Goal: Find specific page/section: Find specific page/section

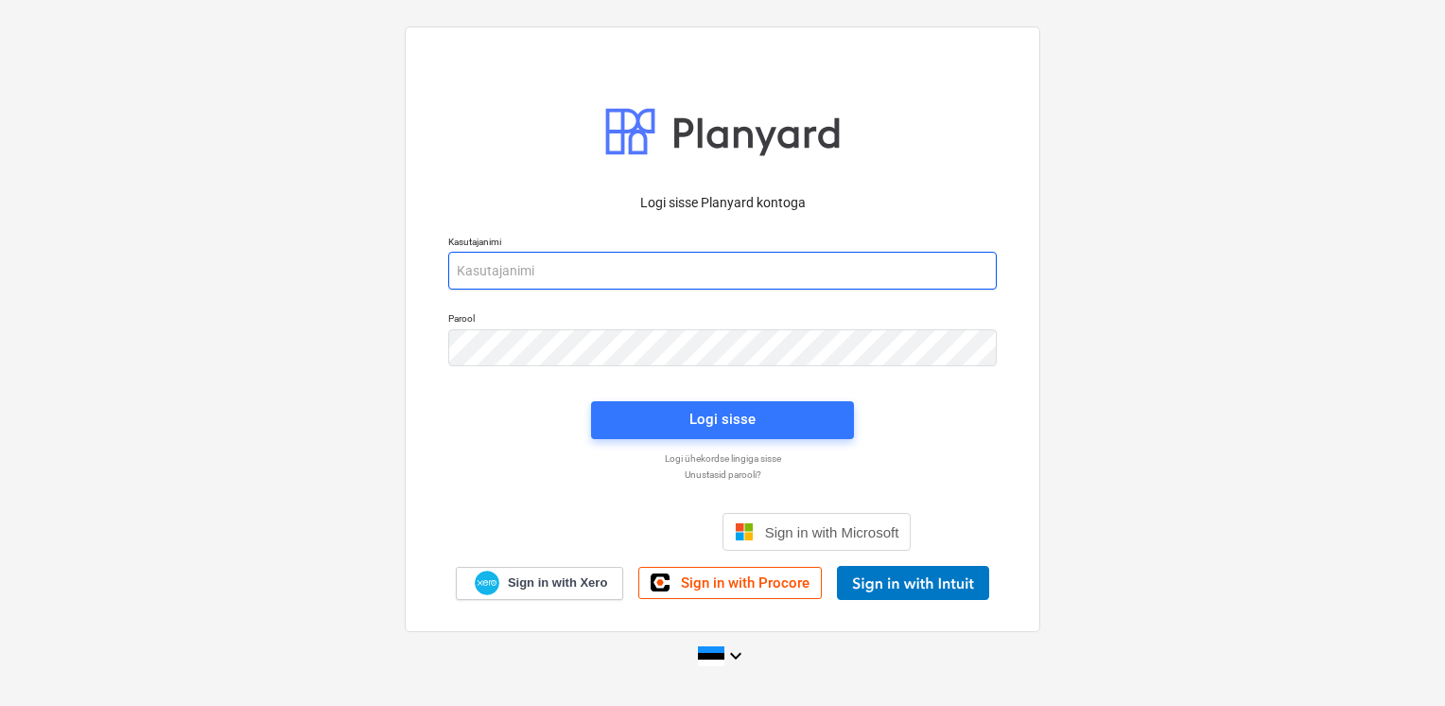
click at [670, 276] on input "email" at bounding box center [722, 271] width 549 height 38
type input "[EMAIL_ADDRESS][DOMAIN_NAME]"
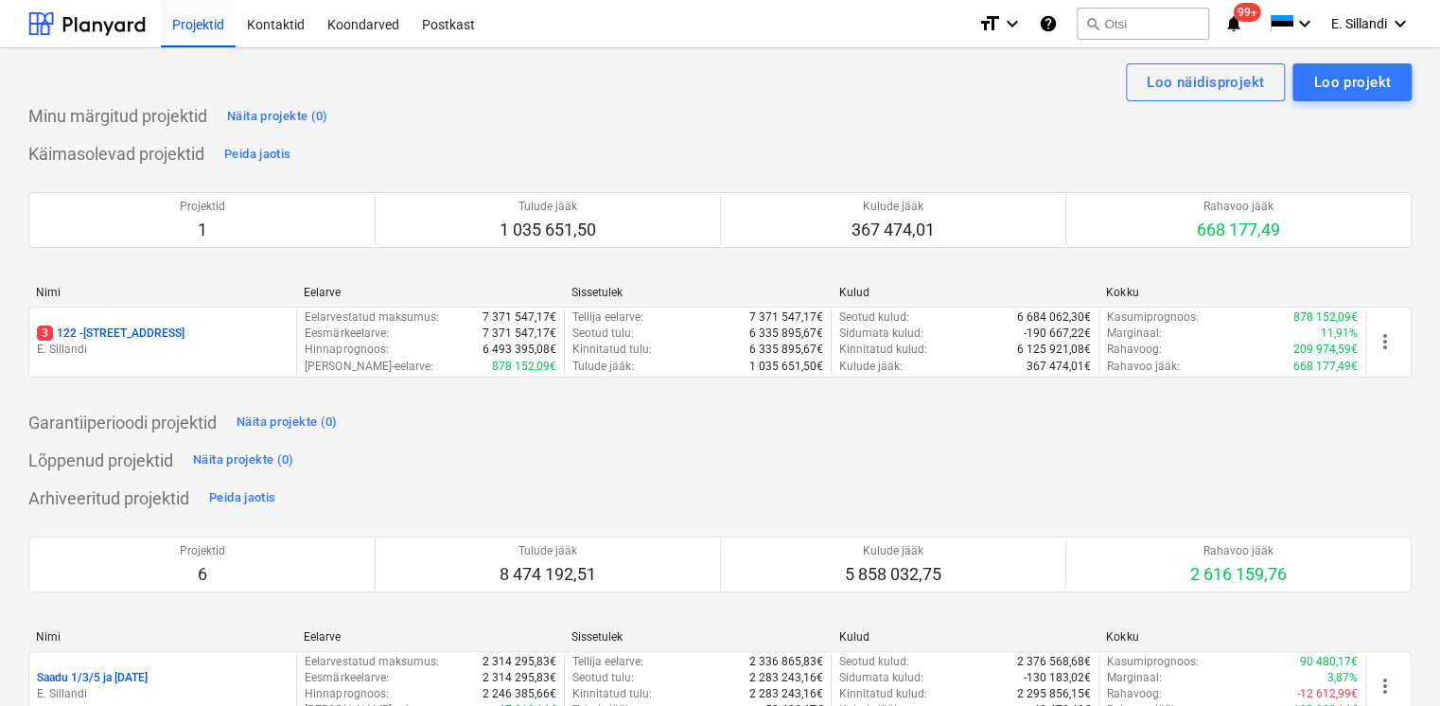
click at [153, 342] on p "E. Sillandi" at bounding box center [163, 349] width 252 height 16
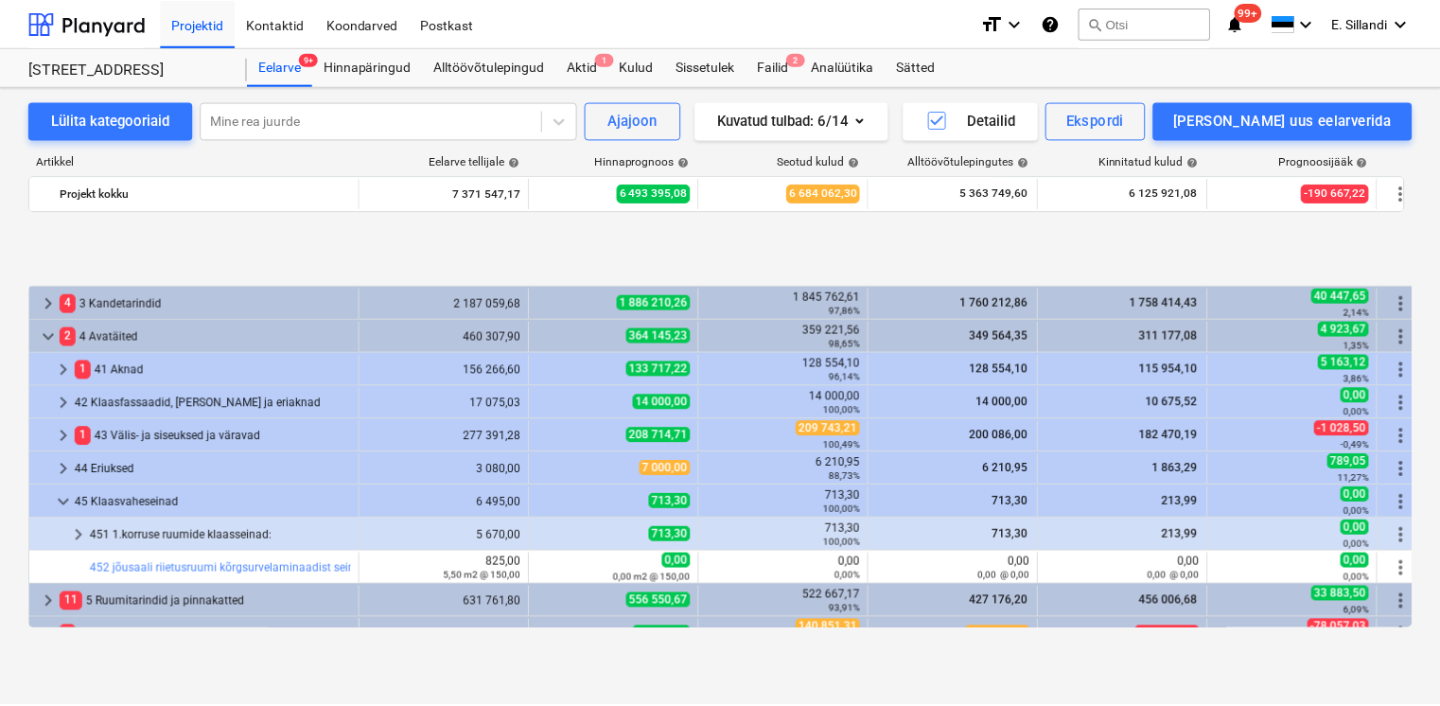
scroll to position [749, 0]
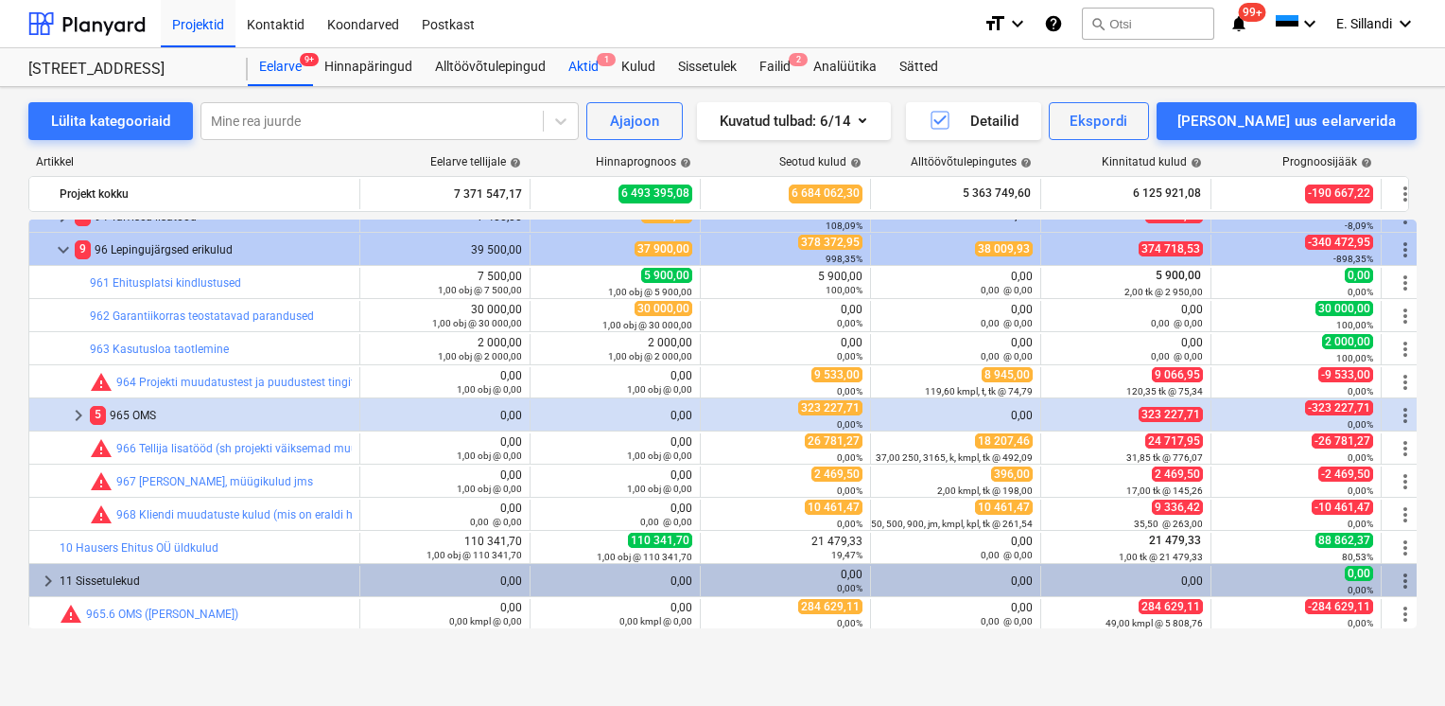
click at [588, 62] on div "Aktid 1" at bounding box center [583, 67] width 53 height 38
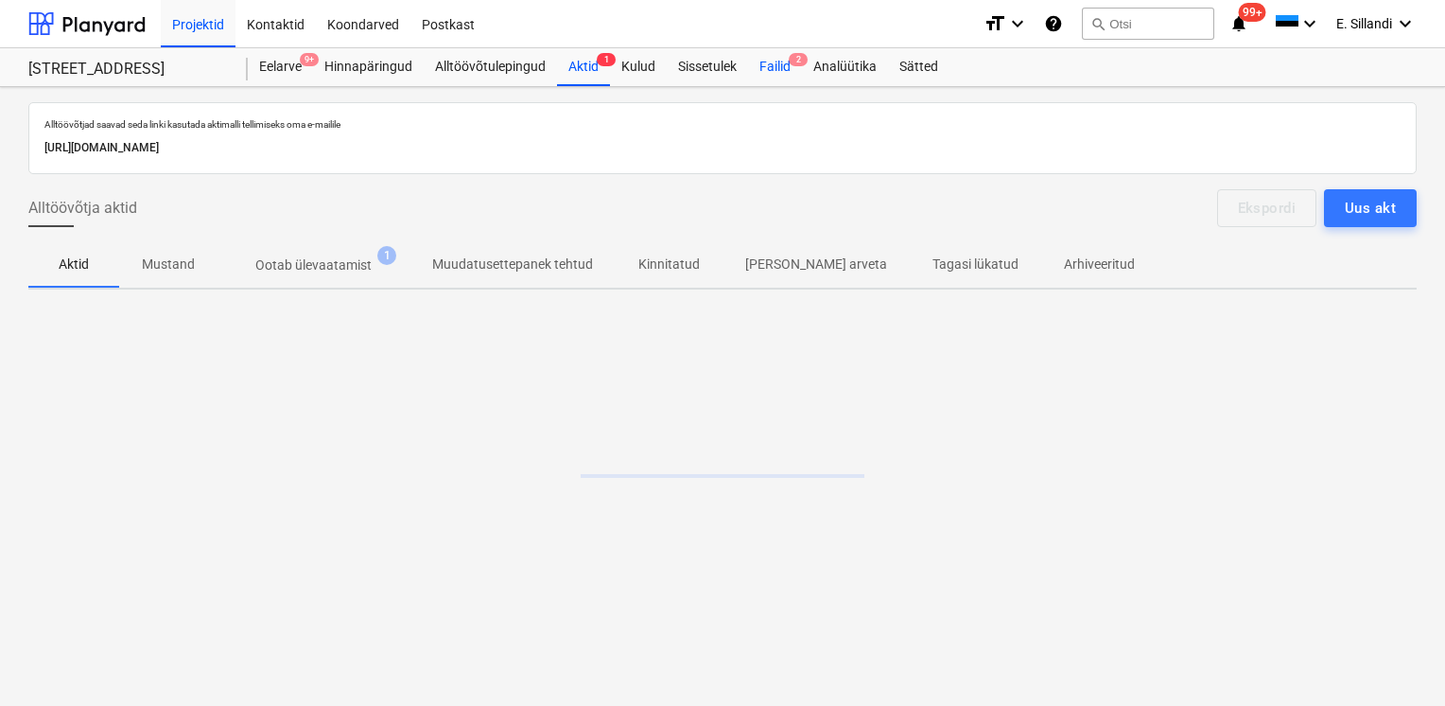
click at [762, 76] on div "Failid 2" at bounding box center [775, 67] width 54 height 38
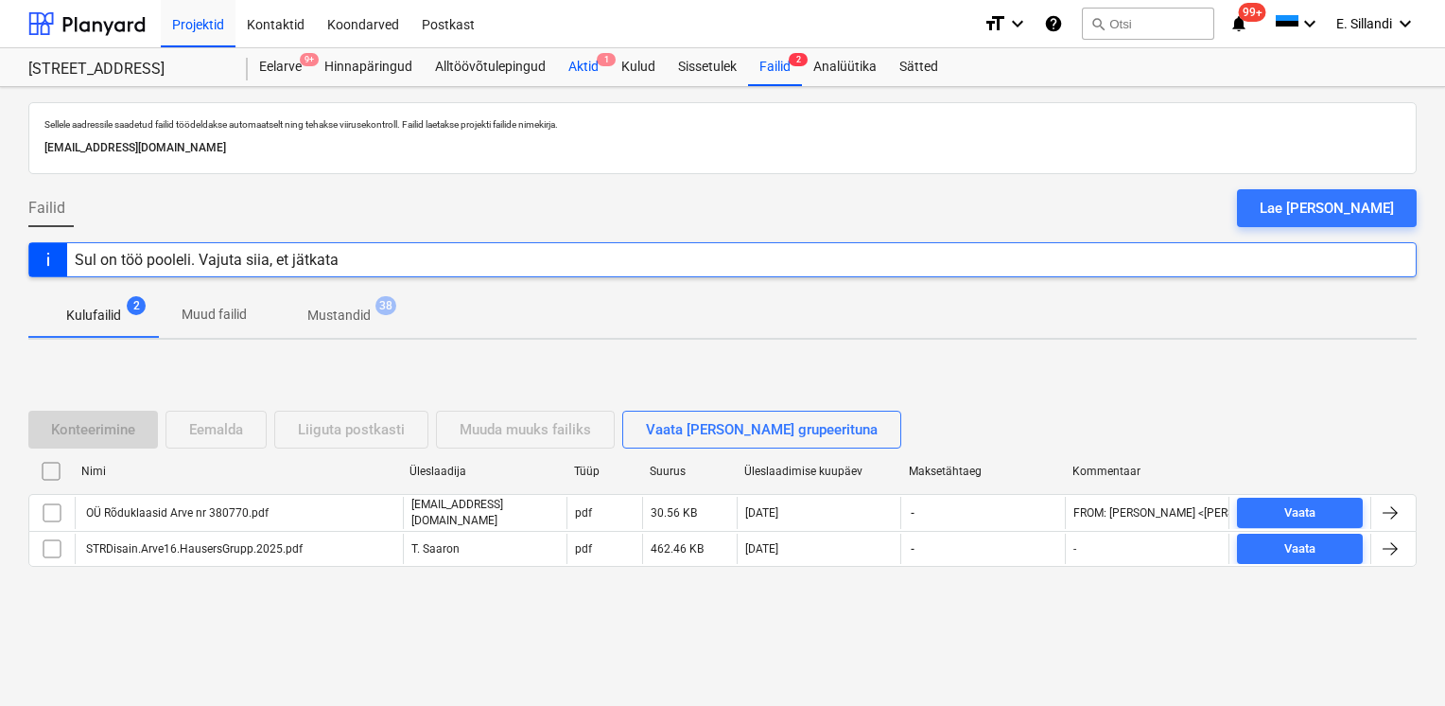
click at [576, 59] on div "Aktid 1" at bounding box center [583, 67] width 53 height 38
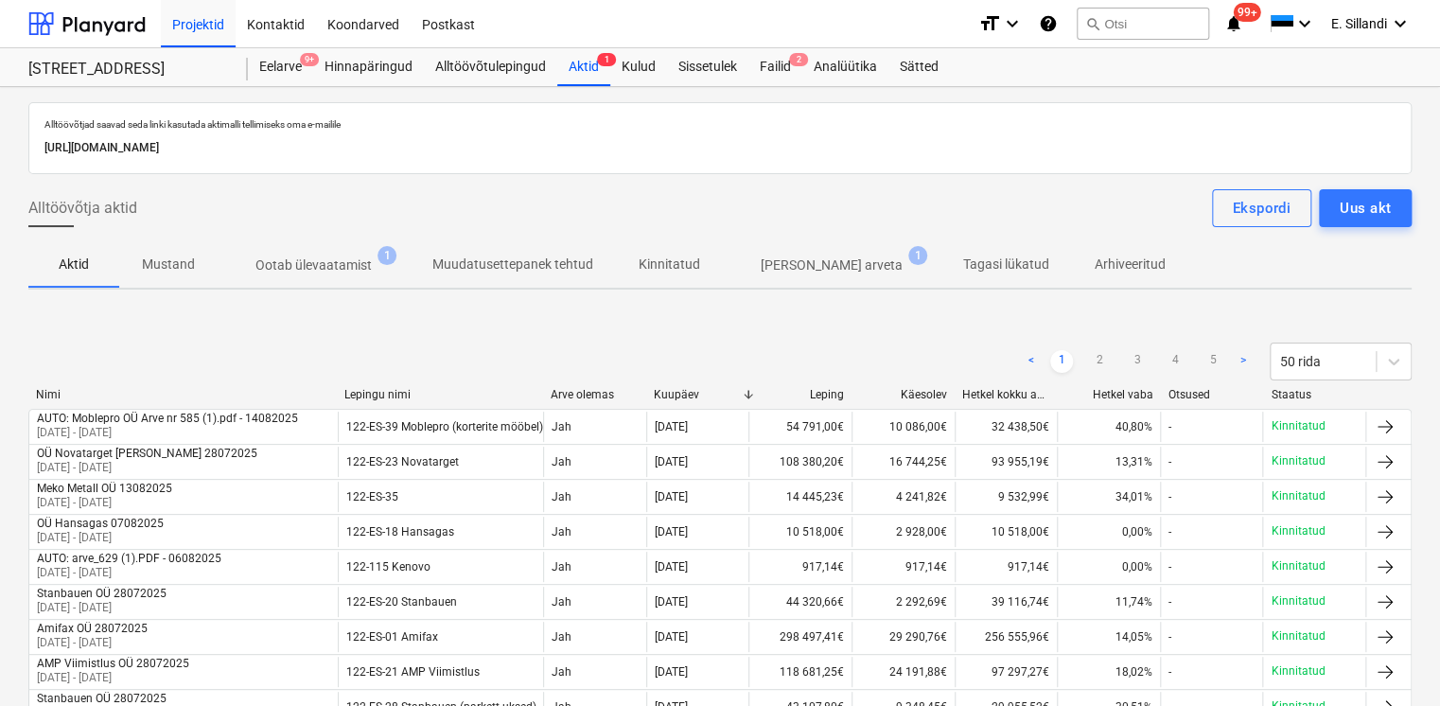
click at [312, 258] on p "Ootab ülevaatamist" at bounding box center [313, 265] width 116 height 20
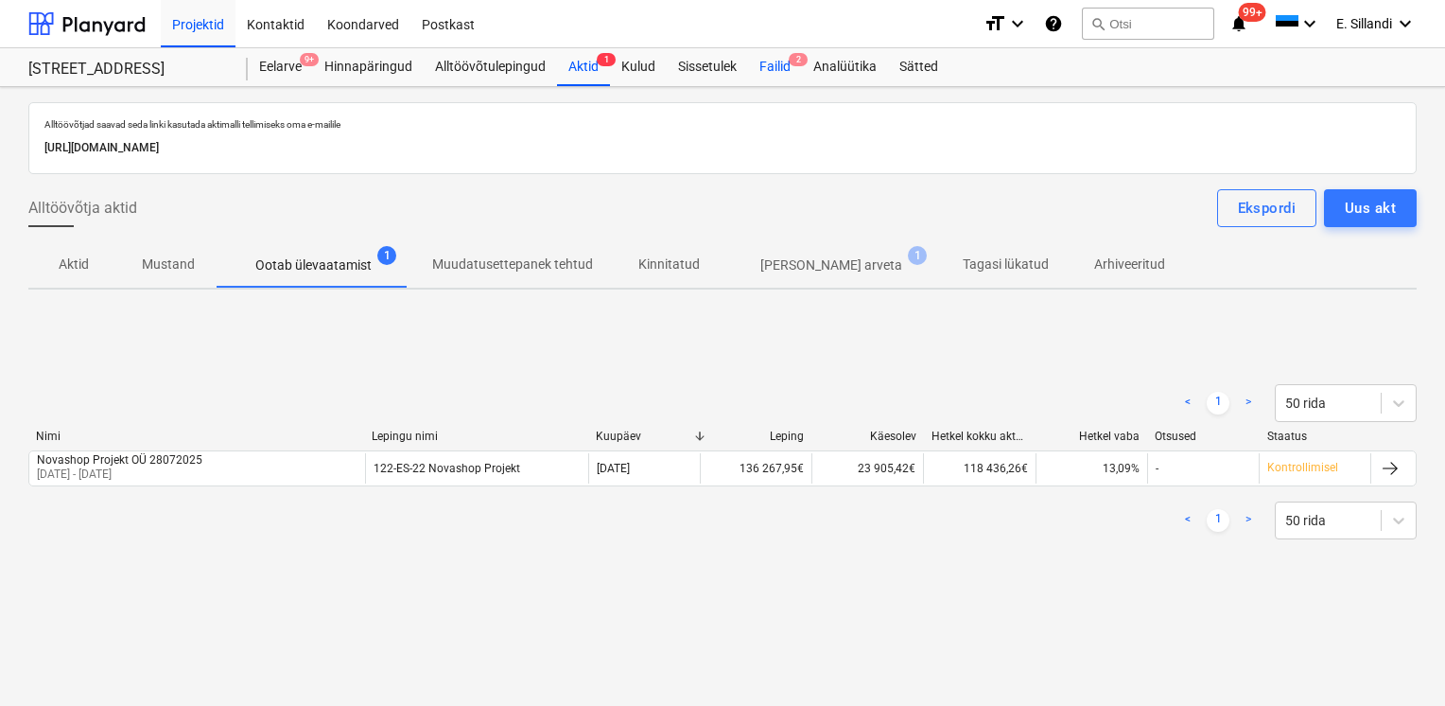
click at [778, 62] on div "Failid 2" at bounding box center [775, 67] width 54 height 38
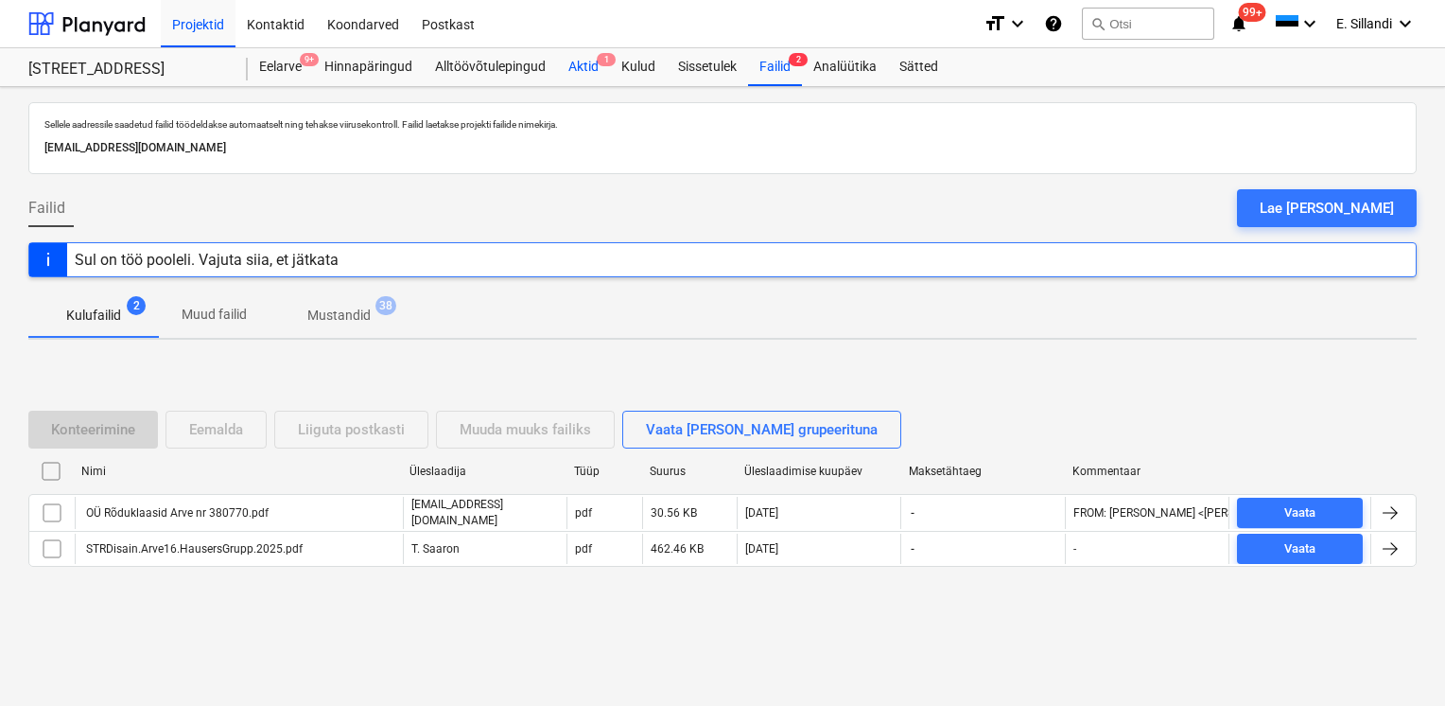
drag, startPoint x: 583, startPoint y: 72, endPoint x: 573, endPoint y: 78, distance: 11.0
click at [583, 72] on div "Aktid 1" at bounding box center [583, 67] width 53 height 38
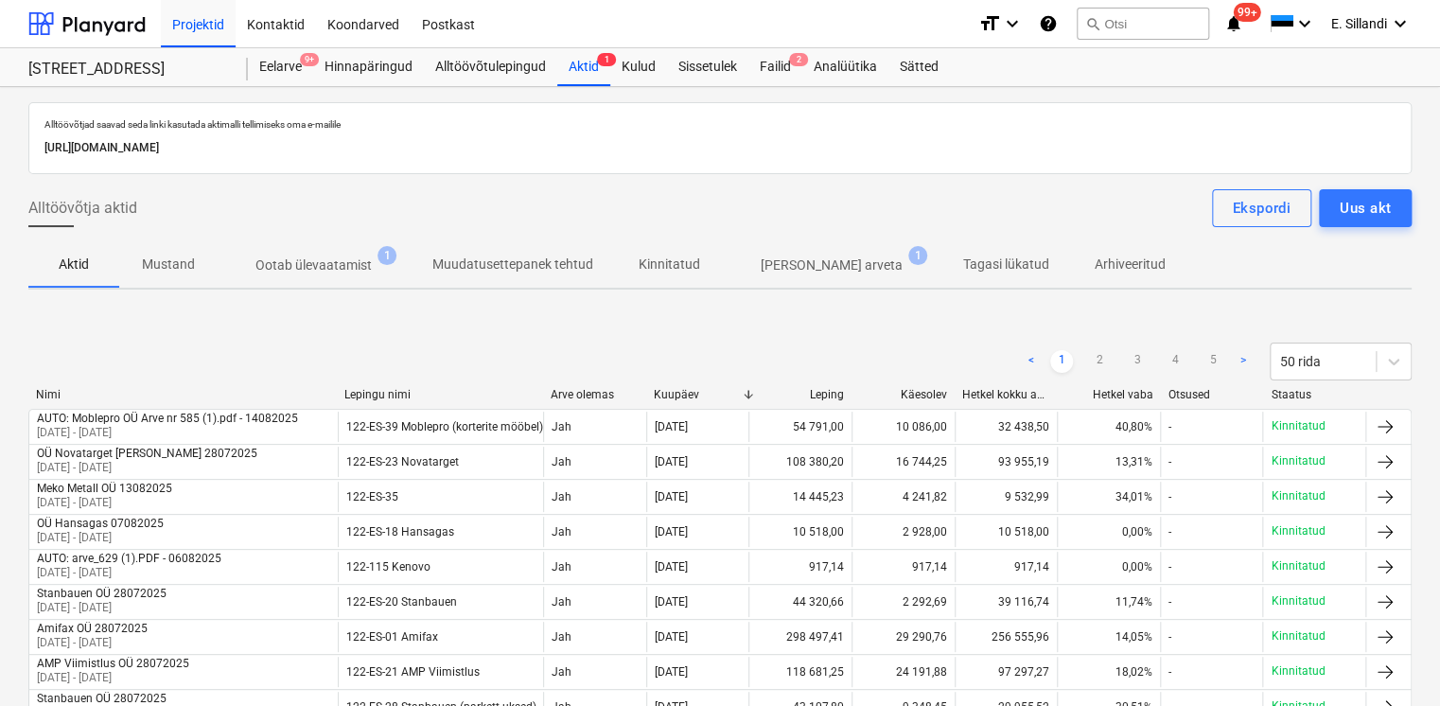
click at [347, 257] on p "Ootab ülevaatamist" at bounding box center [313, 265] width 116 height 20
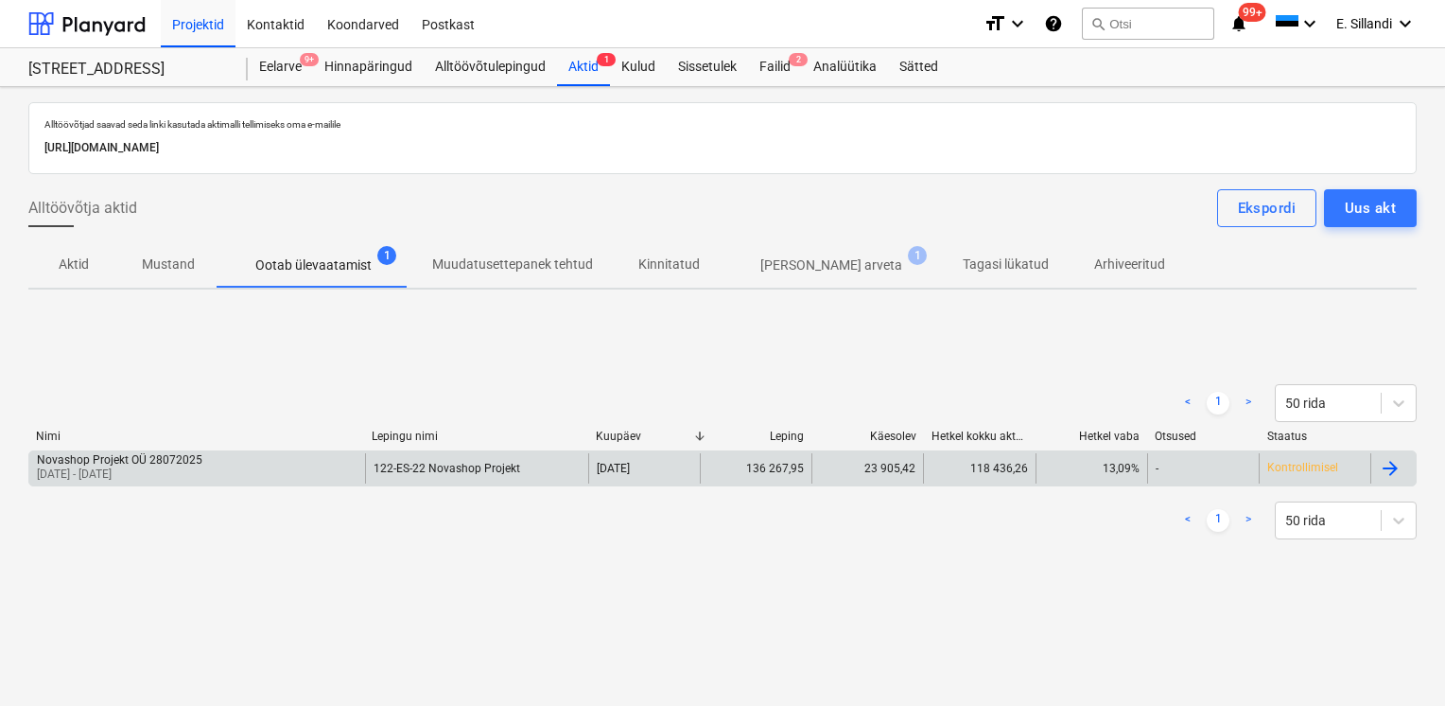
click at [191, 457] on div "Novashop Projekt OÜ 28072025" at bounding box center [120, 459] width 166 height 13
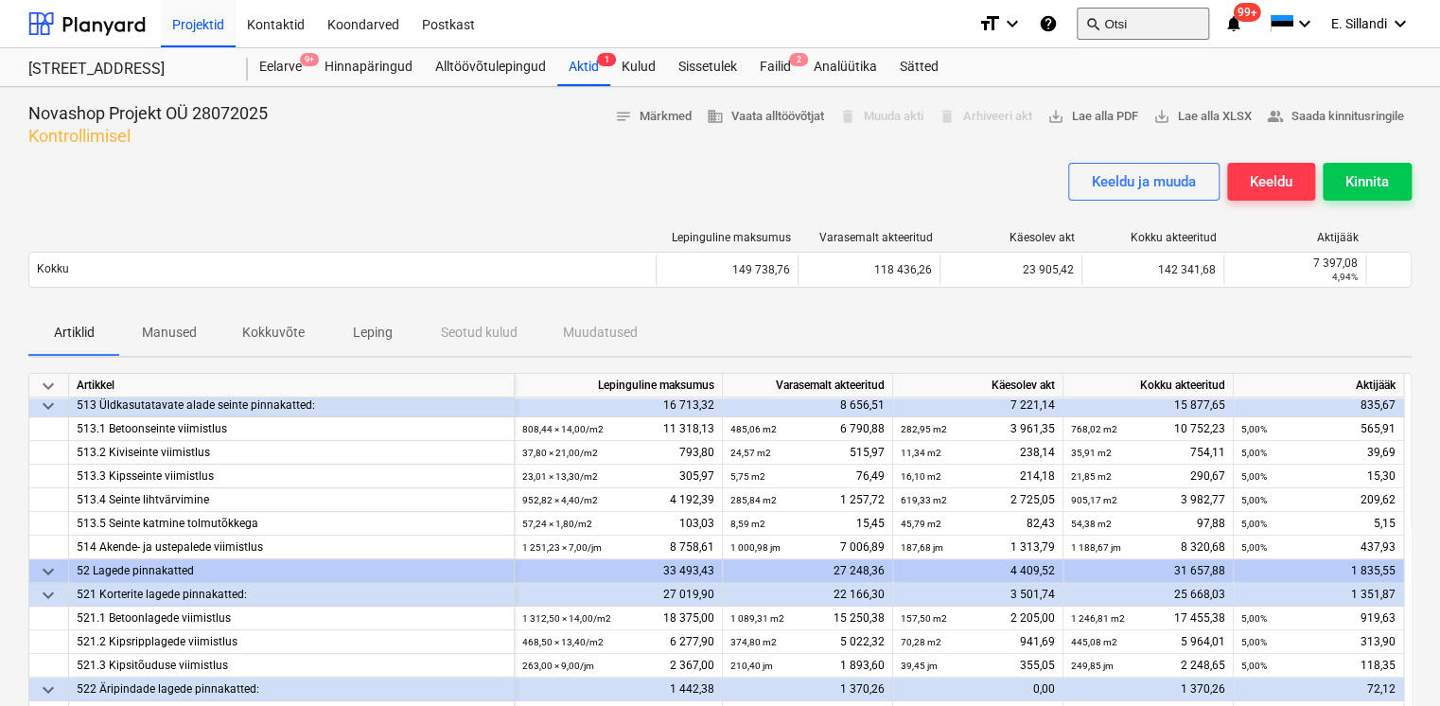
click at [1120, 28] on button "search Otsi" at bounding box center [1142, 24] width 132 height 32
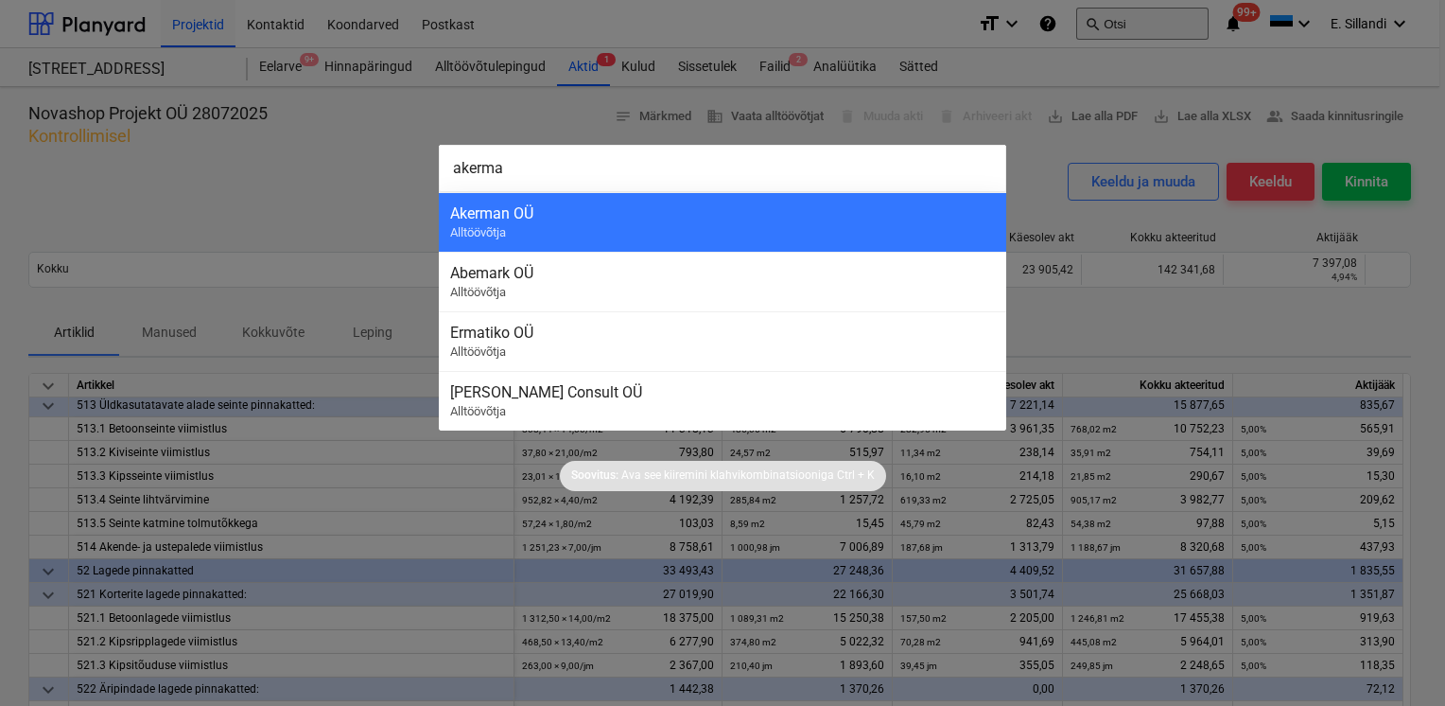
type input "akerman"
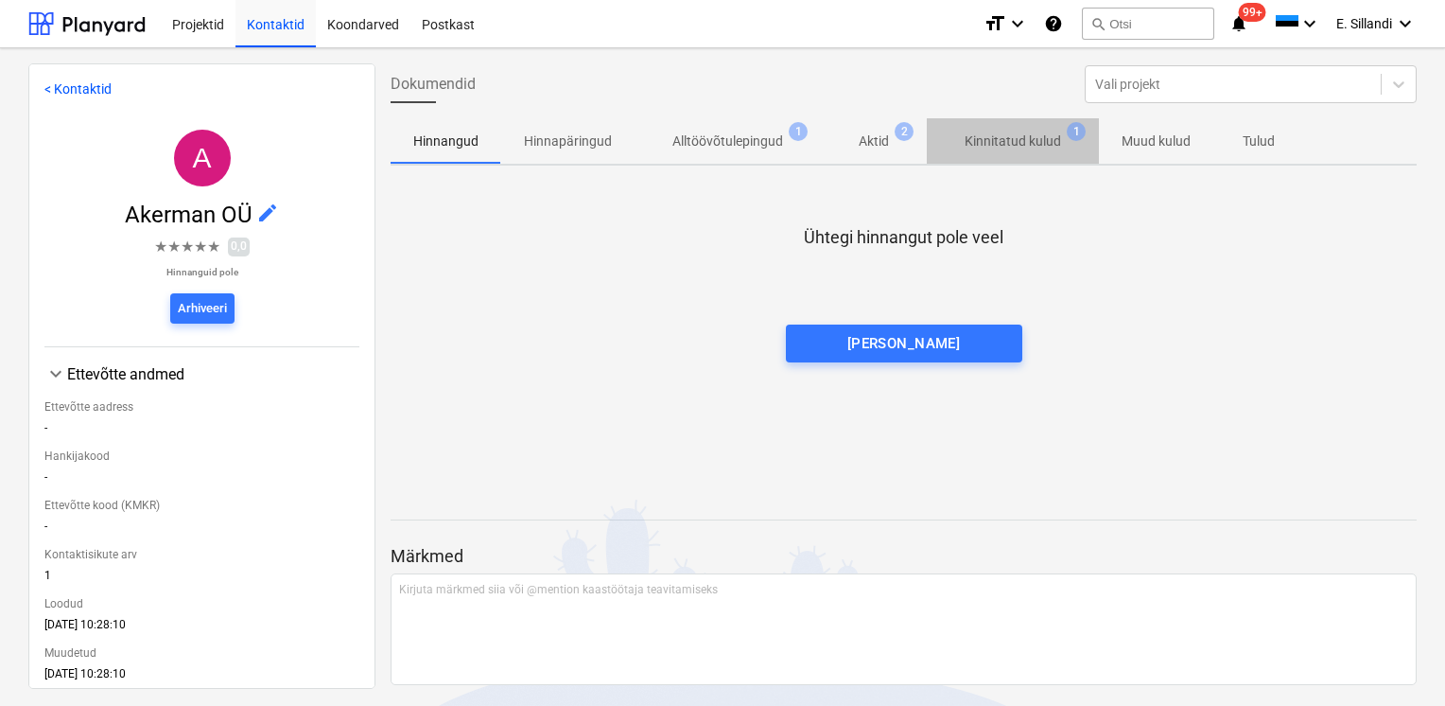
click at [999, 150] on p "Kinnitatud kulud" at bounding box center [1013, 141] width 96 height 20
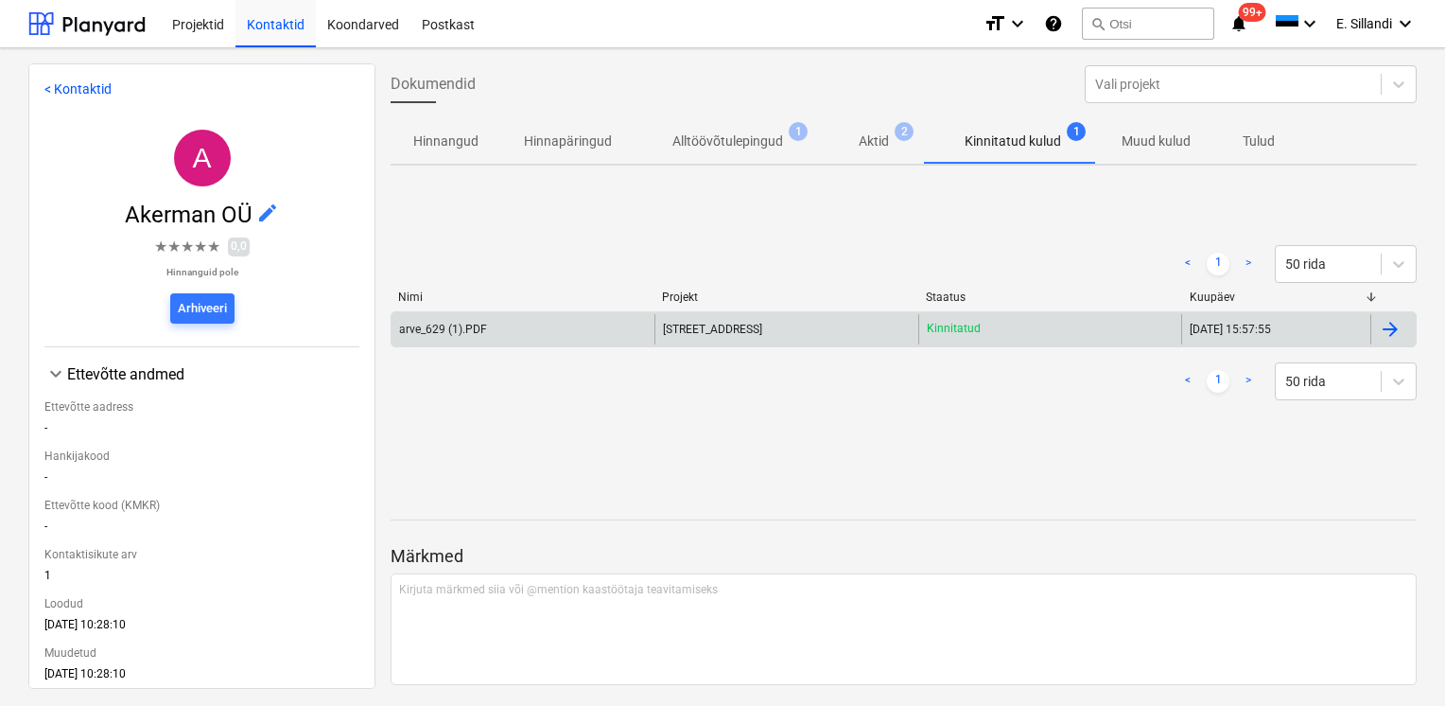
click at [533, 324] on div "arve_629 (1).PDF" at bounding box center [523, 329] width 263 height 30
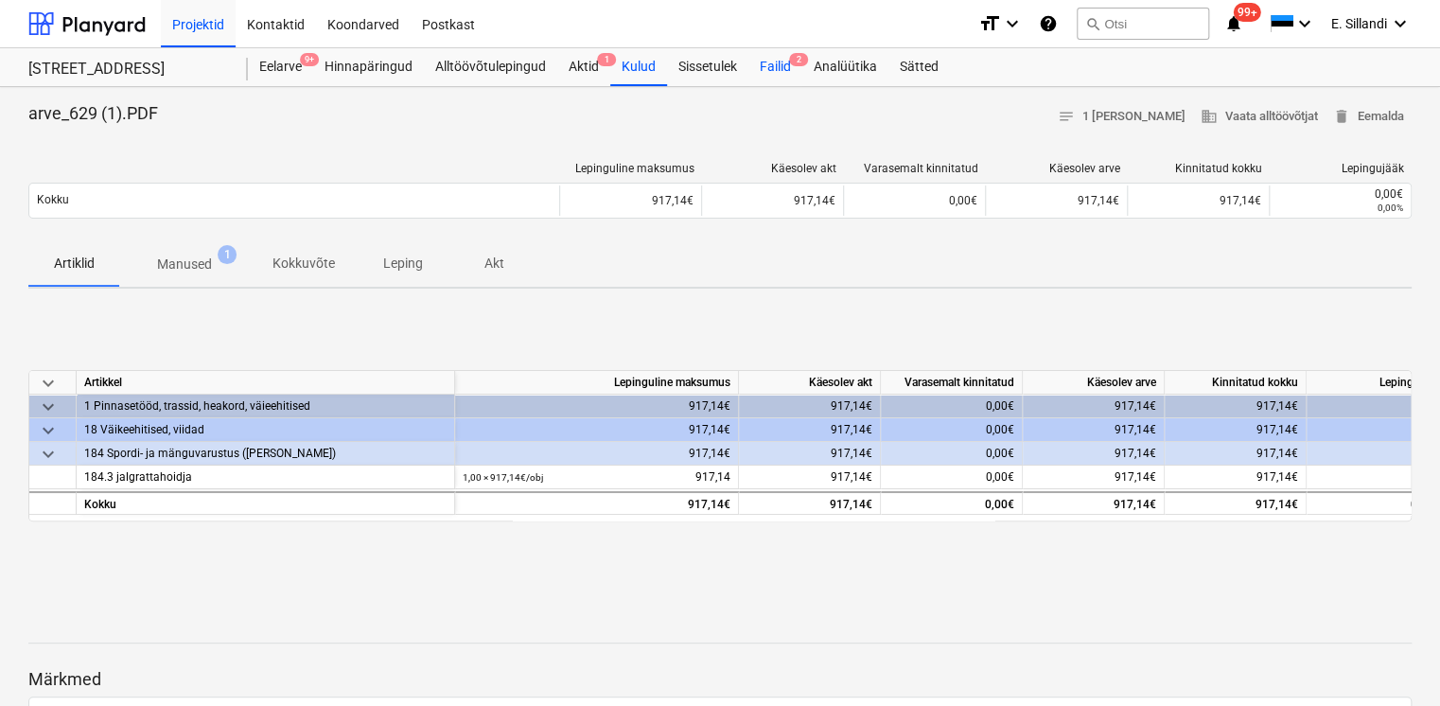
click at [765, 73] on div "Failid 2" at bounding box center [775, 67] width 54 height 38
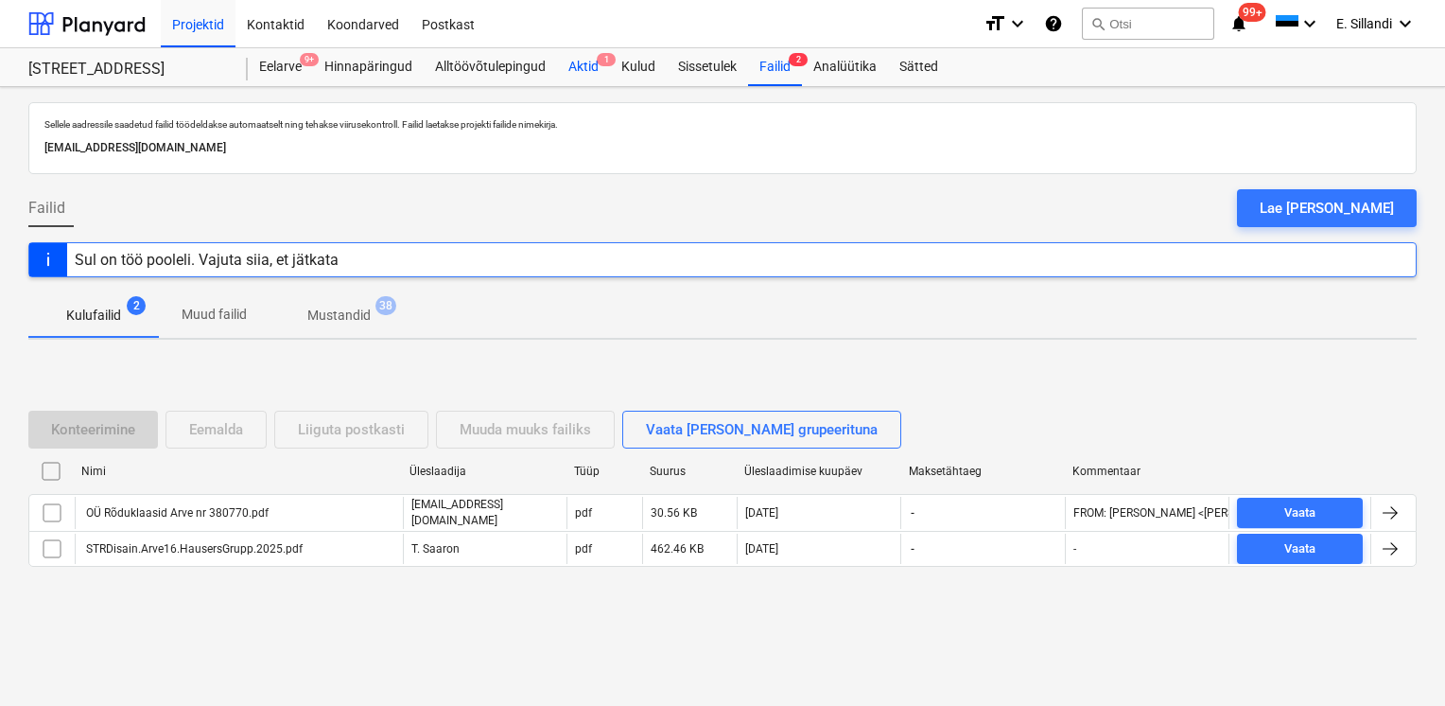
click at [597, 70] on div "Aktid 1" at bounding box center [583, 67] width 53 height 38
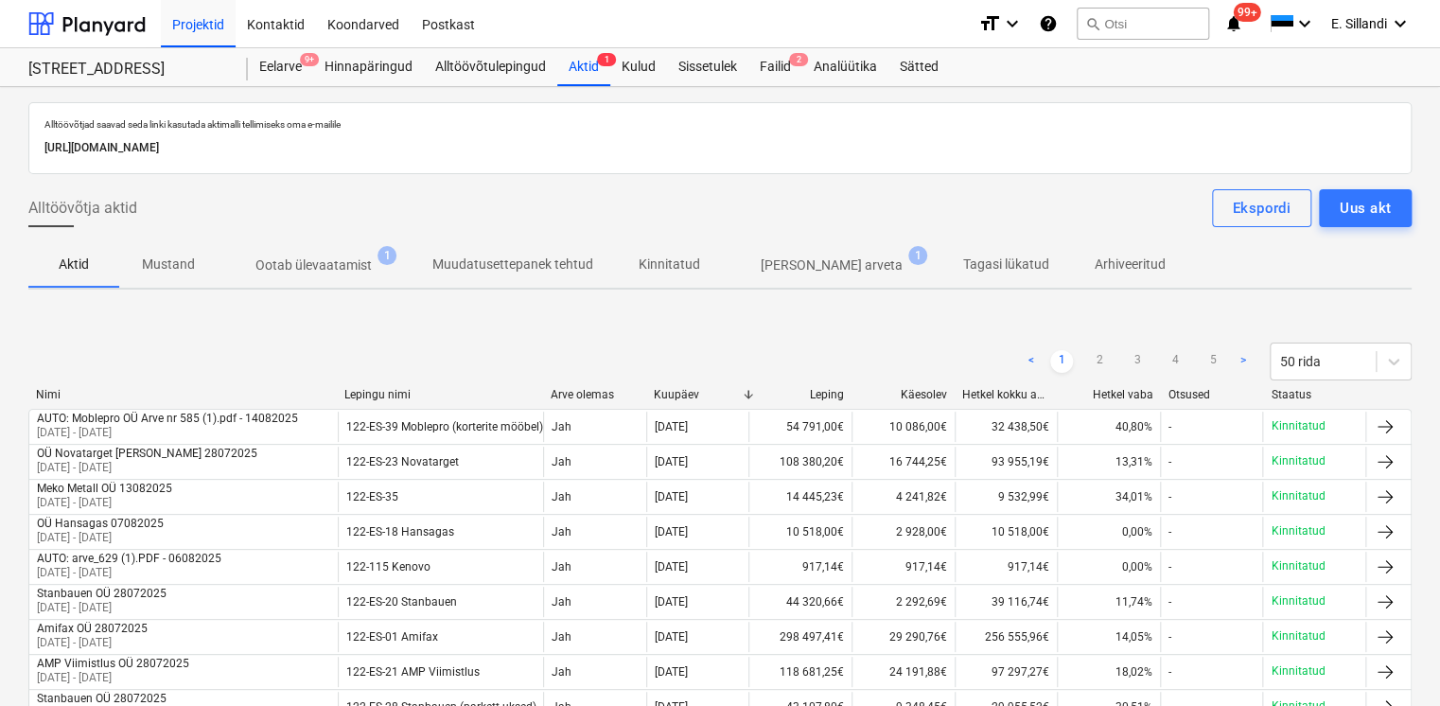
click at [324, 276] on span "Ootab ülevaatamist 1" at bounding box center [314, 265] width 192 height 34
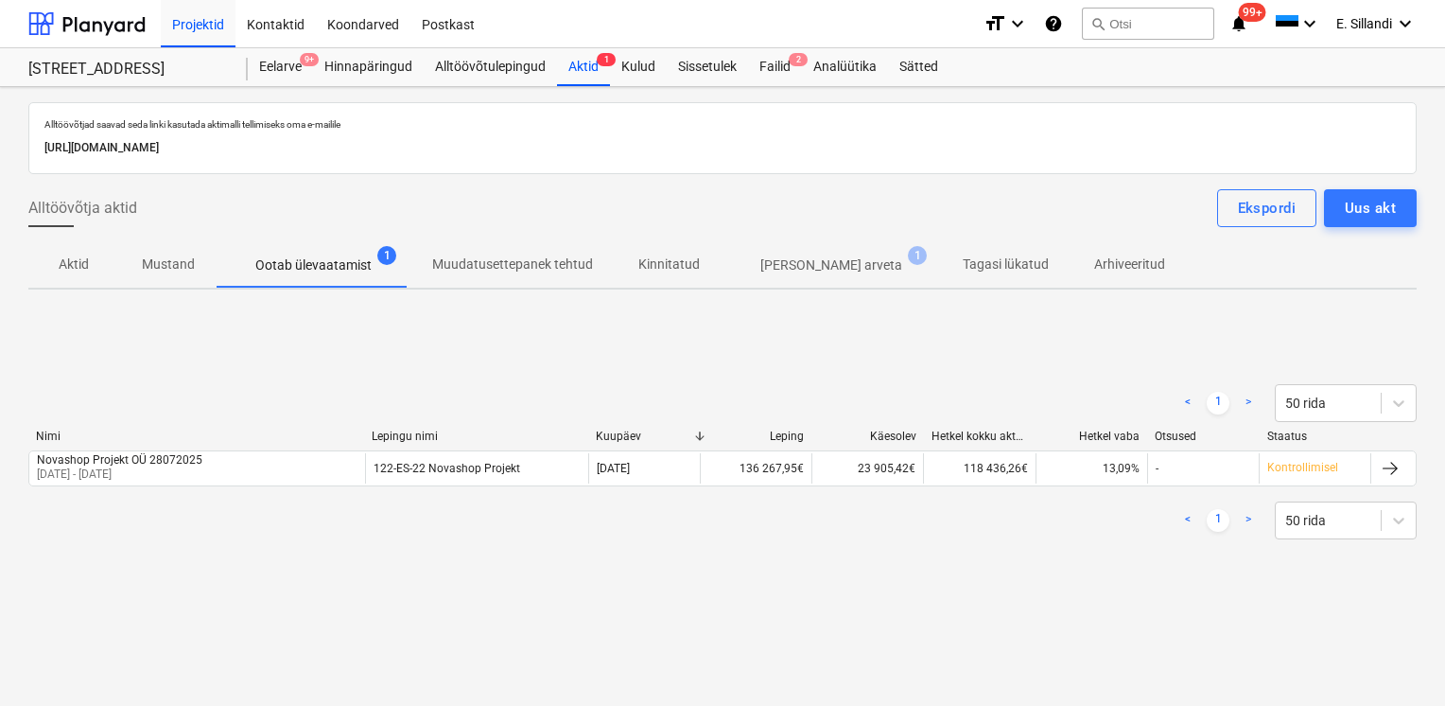
click at [800, 267] on p "[PERSON_NAME] arveta" at bounding box center [832, 265] width 142 height 20
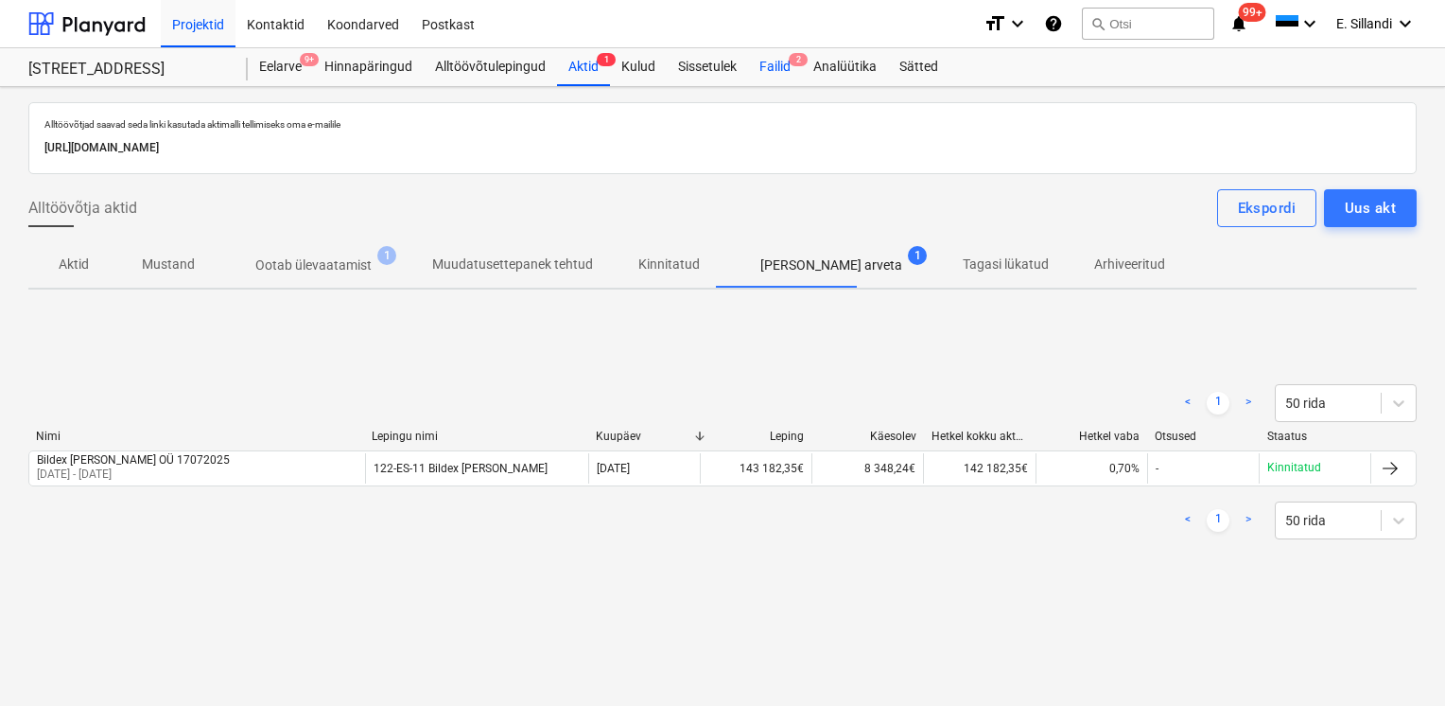
click at [787, 57] on div "Failid 2" at bounding box center [775, 67] width 54 height 38
